Goal: Find contact information: Obtain details needed to contact an individual or organization

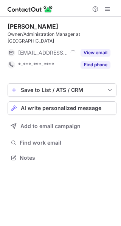
scroll to position [146, 121]
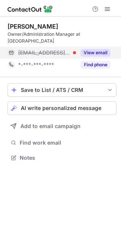
click at [93, 47] on div "View email" at bounding box center [93, 53] width 34 height 12
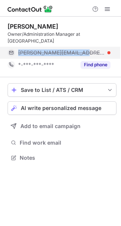
drag, startPoint x: 18, startPoint y: 44, endPoint x: 83, endPoint y: 49, distance: 65.3
click at [83, 49] on div "alexandra@munns.com.au" at bounding box center [59, 53] width 102 height 12
copy span "alexandra@munns.com.au"
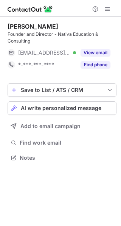
scroll to position [153, 121]
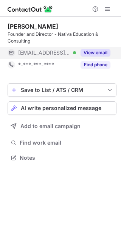
click at [99, 50] on button "View email" at bounding box center [95, 53] width 30 height 8
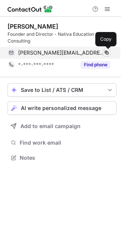
click at [107, 52] on span at bounding box center [106, 53] width 6 height 6
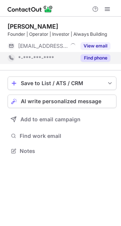
scroll to position [146, 121]
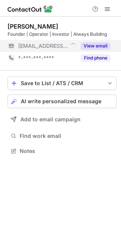
click at [93, 47] on button "View email" at bounding box center [95, 46] width 30 height 8
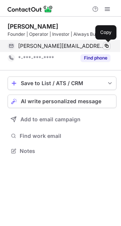
click at [106, 45] on span at bounding box center [106, 46] width 6 height 6
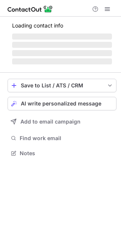
scroll to position [146, 121]
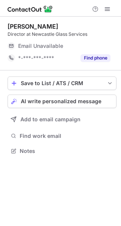
scroll to position [146, 121]
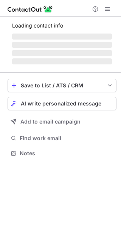
scroll to position [146, 121]
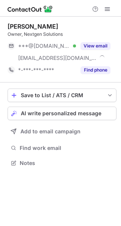
scroll to position [158, 121]
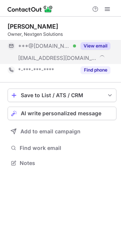
click at [96, 47] on button "View email" at bounding box center [95, 46] width 30 height 8
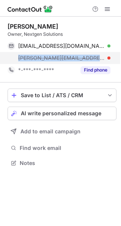
drag, startPoint x: 15, startPoint y: 58, endPoint x: 84, endPoint y: 59, distance: 68.6
click at [84, 59] on div "[PERSON_NAME][EMAIL_ADDRESS][DOMAIN_NAME]" at bounding box center [59, 58] width 102 height 12
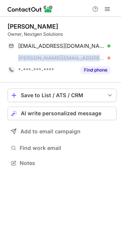
copy span "zahid@nextgensolution.biz"
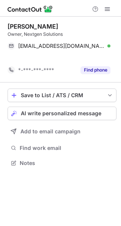
scroll to position [146, 121]
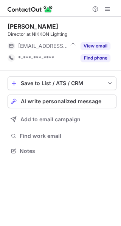
scroll to position [146, 121]
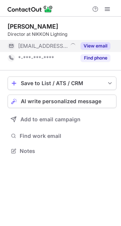
click at [100, 46] on button "View email" at bounding box center [95, 46] width 30 height 8
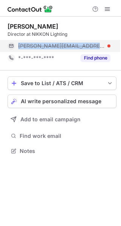
drag, startPoint x: 18, startPoint y: 45, endPoint x: 90, endPoint y: 46, distance: 72.3
click at [90, 46] on span "[PERSON_NAME][EMAIL_ADDRESS][DOMAIN_NAME]" at bounding box center [61, 46] width 86 height 7
copy span "[PERSON_NAME][EMAIL_ADDRESS][DOMAIN_NAME]"
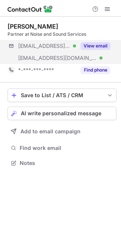
scroll to position [158, 121]
click at [101, 46] on button "View email" at bounding box center [95, 46] width 30 height 8
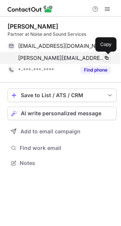
click at [106, 55] on span at bounding box center [106, 58] width 6 height 6
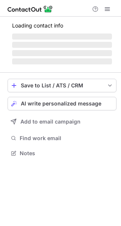
scroll to position [165, 121]
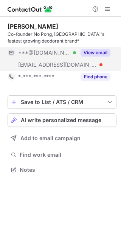
click at [97, 49] on button "View email" at bounding box center [95, 53] width 30 height 8
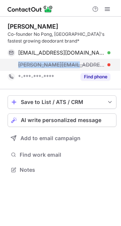
drag, startPoint x: 17, startPoint y: 61, endPoint x: 73, endPoint y: 66, distance: 55.9
click at [73, 66] on div "chris@nopong.com.au" at bounding box center [59, 65] width 102 height 12
copy span "chris@nopong.com.au"
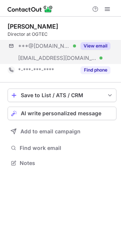
scroll to position [158, 121]
click at [96, 47] on button "View email" at bounding box center [95, 46] width 30 height 8
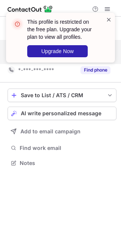
click at [107, 21] on span at bounding box center [108, 20] width 6 height 8
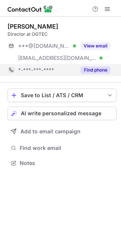
scroll to position [158, 121]
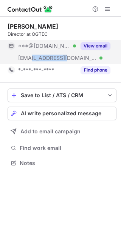
drag, startPoint x: 32, startPoint y: 57, endPoint x: 64, endPoint y: 58, distance: 32.0
click at [64, 58] on span "[EMAIL_ADDRESS][DOMAIN_NAME]" at bounding box center [57, 58] width 78 height 7
copy span "[DOMAIN_NAME]"
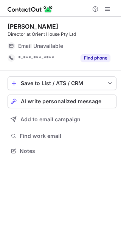
scroll to position [146, 121]
